Goal: Task Accomplishment & Management: Use online tool/utility

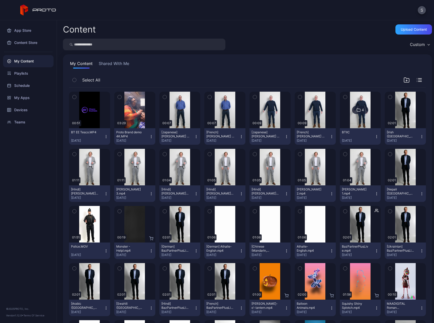
click at [355, 99] on img at bounding box center [360, 110] width 21 height 37
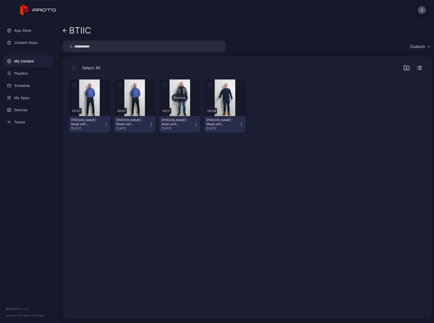
click at [181, 89] on div "Preview" at bounding box center [179, 97] width 41 height 37
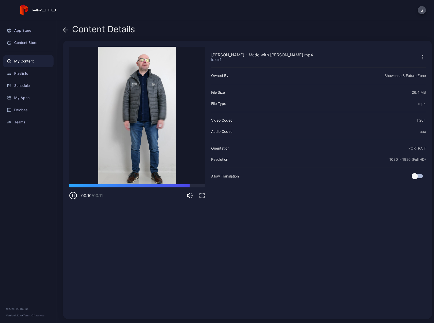
click at [206, 193] on div "[PERSON_NAME] - Made with [PERSON_NAME].mp4 [DATE] Sorry, your browser doesn‘t …" at bounding box center [247, 180] width 369 height 278
click at [204, 196] on icon "button" at bounding box center [202, 196] width 6 height 6
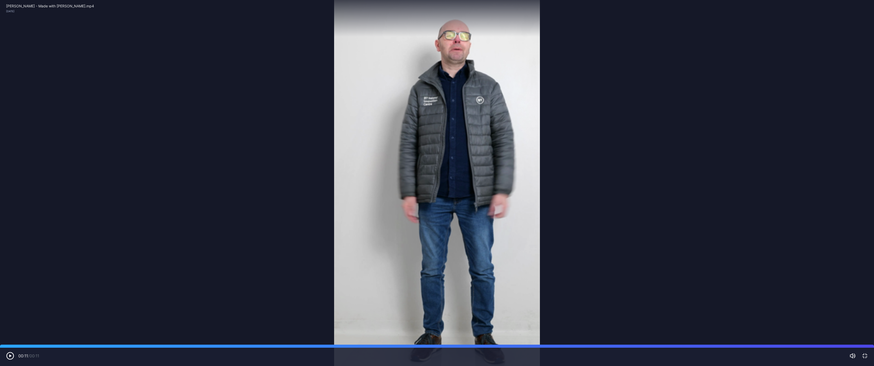
click at [434, 323] on icon "button" at bounding box center [864, 356] width 6 height 6
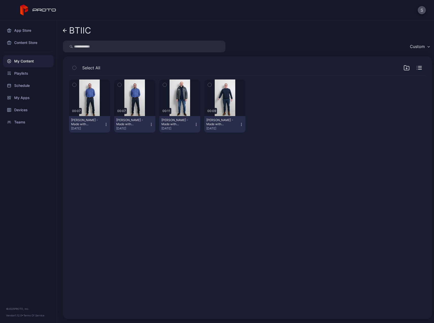
click at [26, 59] on div "My Content" at bounding box center [28, 61] width 51 height 12
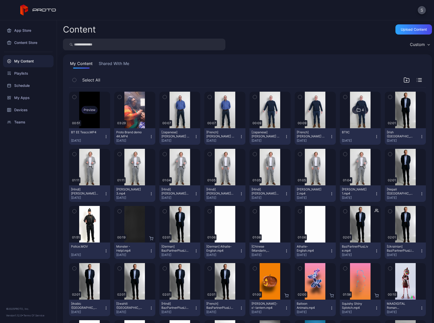
click at [92, 114] on div "Preview" at bounding box center [90, 110] width 16 height 8
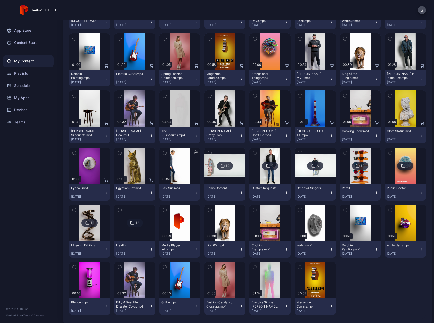
scroll to position [350, 0]
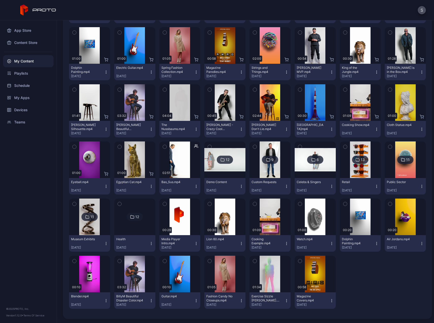
click at [120, 203] on icon "button" at bounding box center [120, 204] width 4 height 6
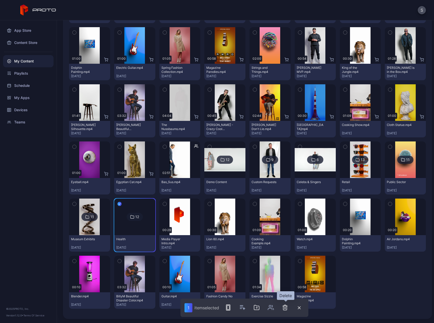
click at [285, 307] on icon "button" at bounding box center [285, 308] width 6 height 6
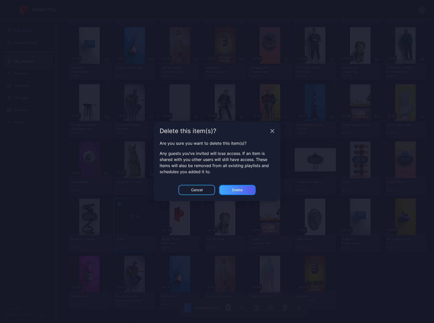
click at [242, 194] on div "Delete" at bounding box center [237, 190] width 37 height 10
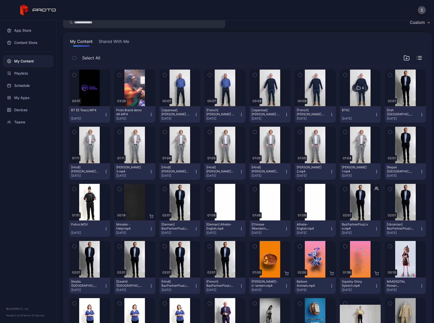
scroll to position [0, 0]
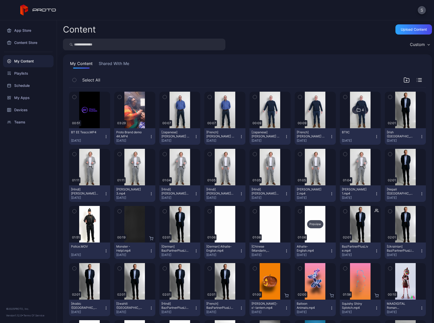
click at [311, 216] on div "Preview" at bounding box center [315, 224] width 41 height 37
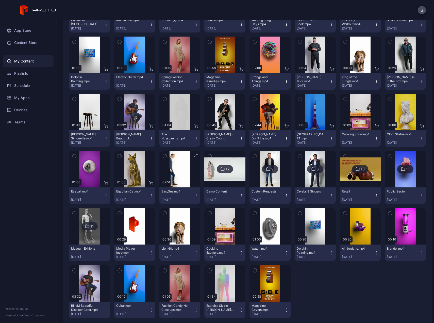
scroll to position [342, 0]
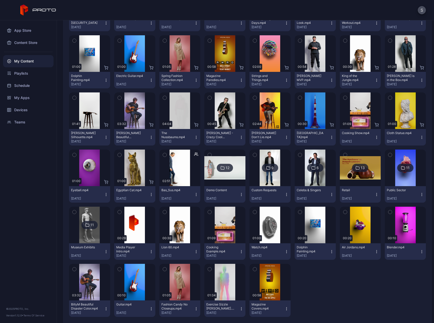
click at [389, 98] on icon "button" at bounding box center [391, 98] width 4 height 6
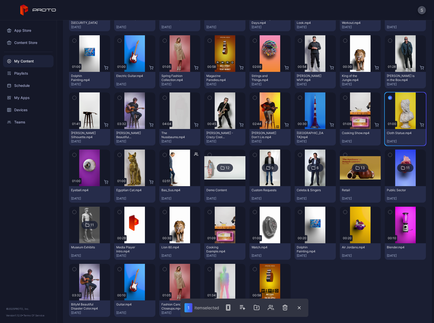
click at [119, 155] on icon "button" at bounding box center [119, 155] width 1 height 1
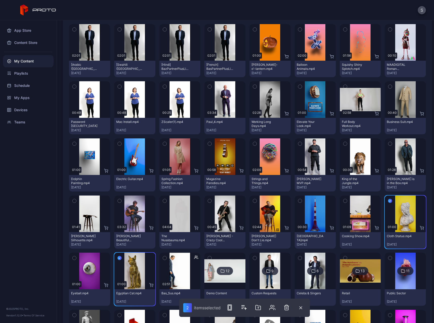
scroll to position [249, 0]
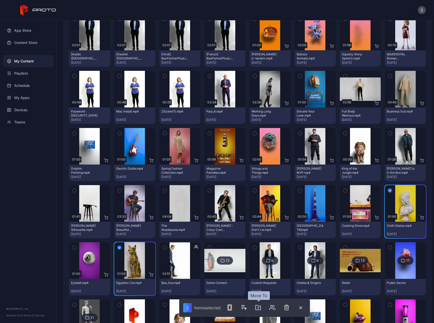
click at [259, 309] on icon "button" at bounding box center [258, 308] width 6 height 6
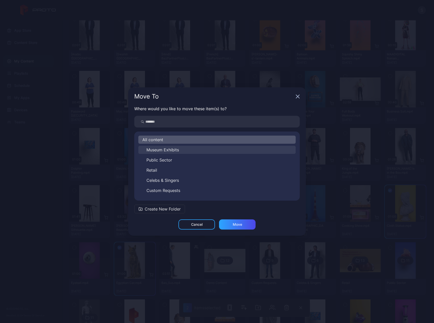
click at [172, 150] on span "Museum Exhibits" at bounding box center [163, 150] width 33 height 6
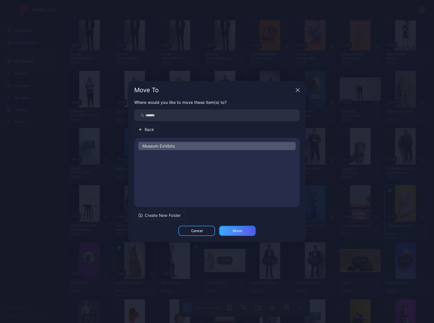
click at [232, 231] on div "Move" at bounding box center [237, 231] width 37 height 10
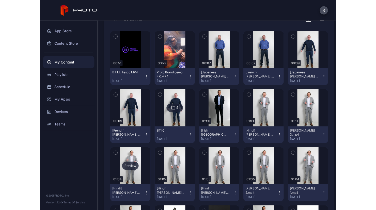
scroll to position [61, 0]
